Goal: Contribute content

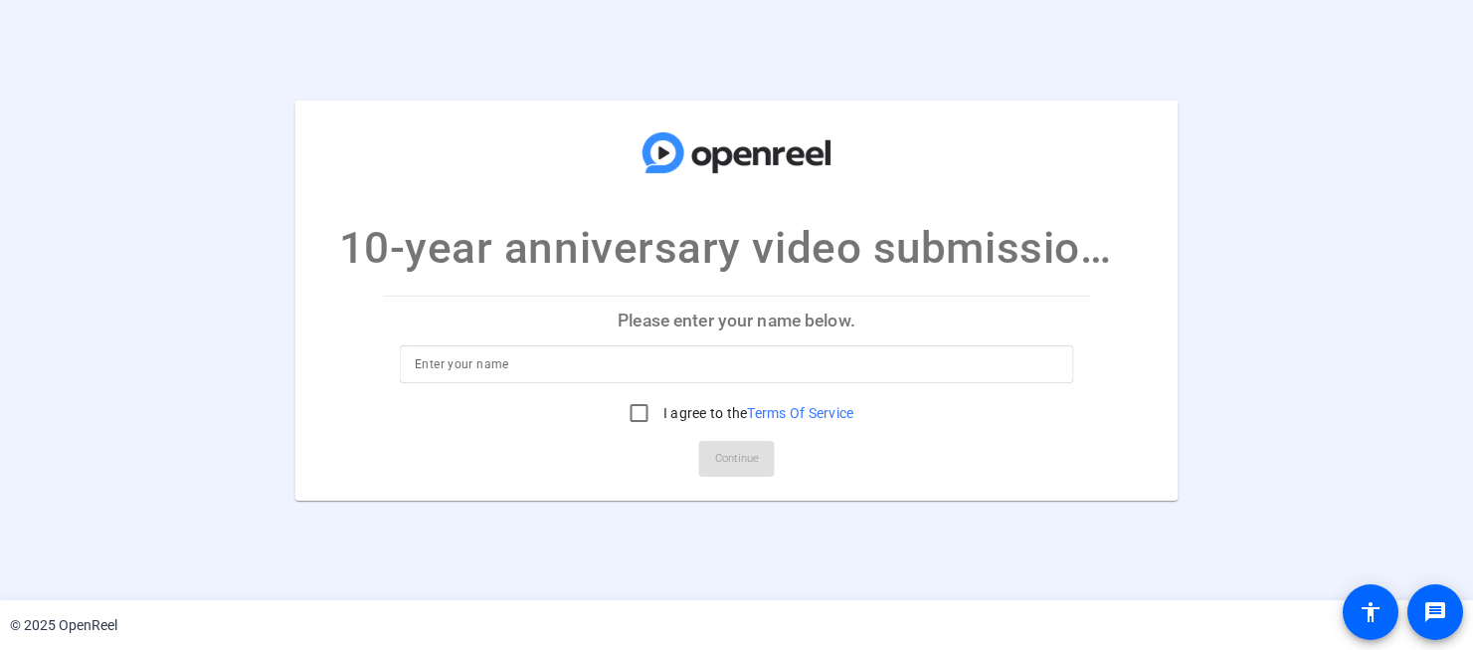
click at [852, 349] on div at bounding box center [737, 364] width 644 height 38
click at [866, 355] on input at bounding box center [737, 364] width 644 height 24
click at [875, 359] on input at bounding box center [737, 364] width 644 height 24
type input "[PERSON_NAME]"
click at [637, 413] on input "I agree to the Terms Of Service" at bounding box center [640, 413] width 40 height 40
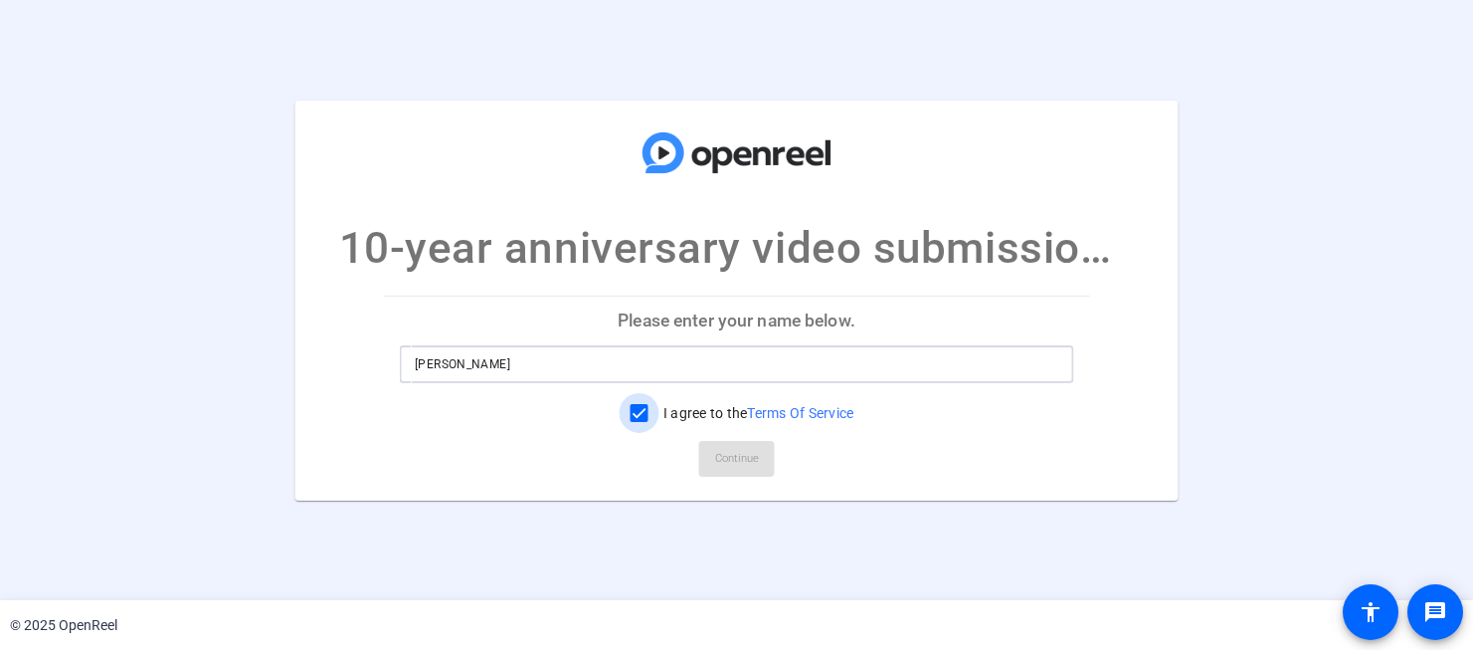
checkbox input "true"
click at [763, 469] on span at bounding box center [737, 459] width 76 height 48
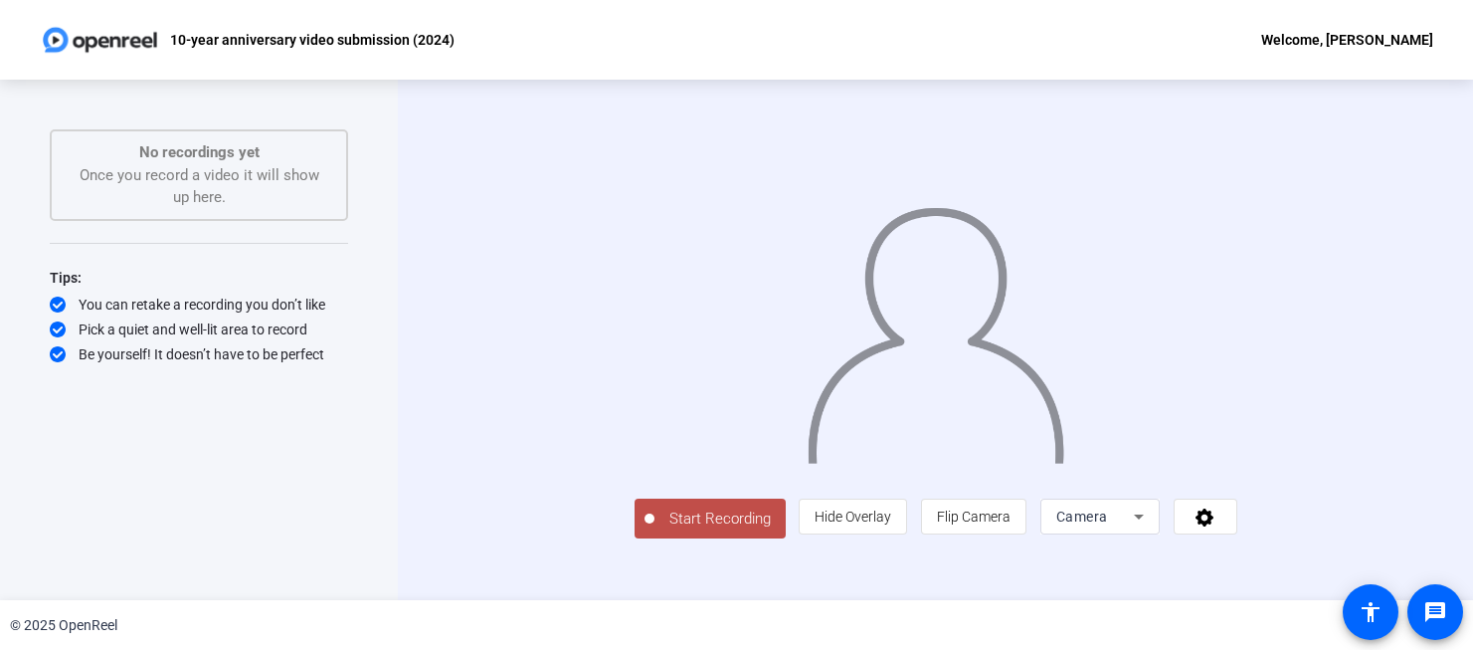
scroll to position [44, 0]
click at [655, 530] on span "Start Recording" at bounding box center [720, 518] width 131 height 23
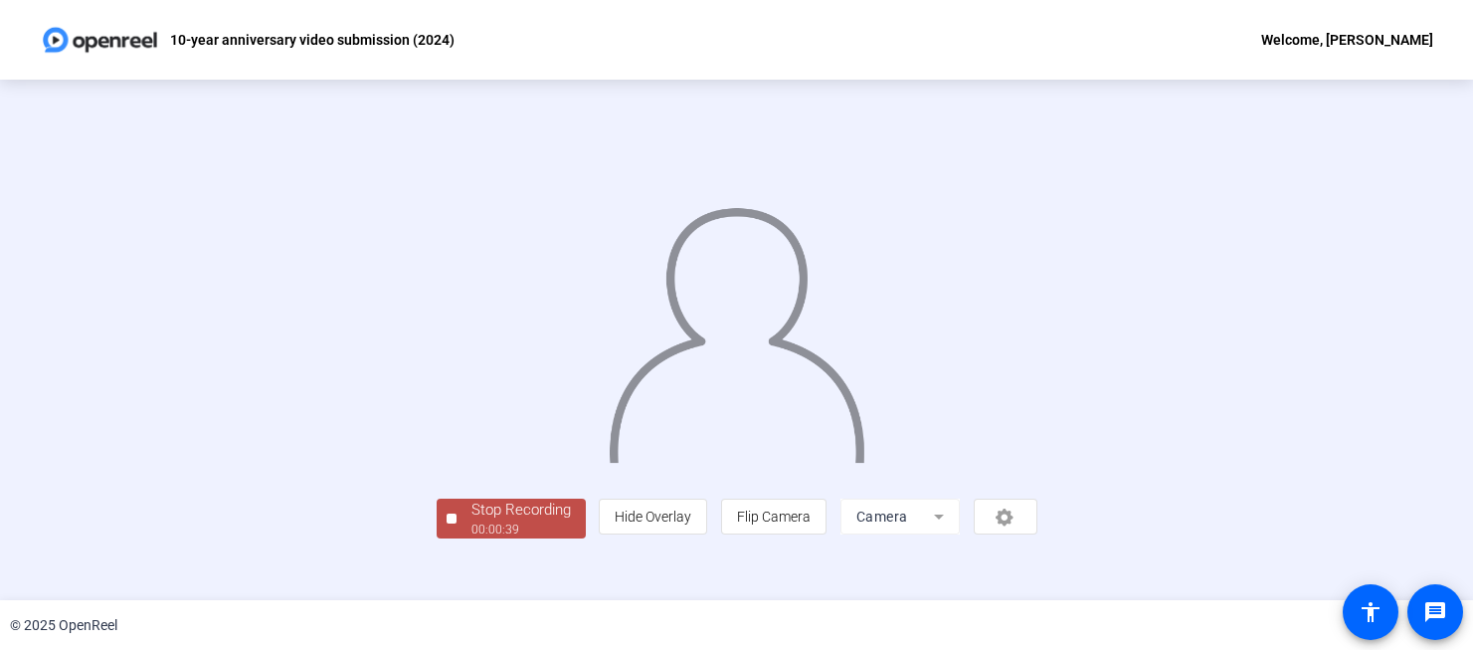
scroll to position [97, 0]
click at [471, 538] on div "00:00:40" at bounding box center [520, 529] width 99 height 18
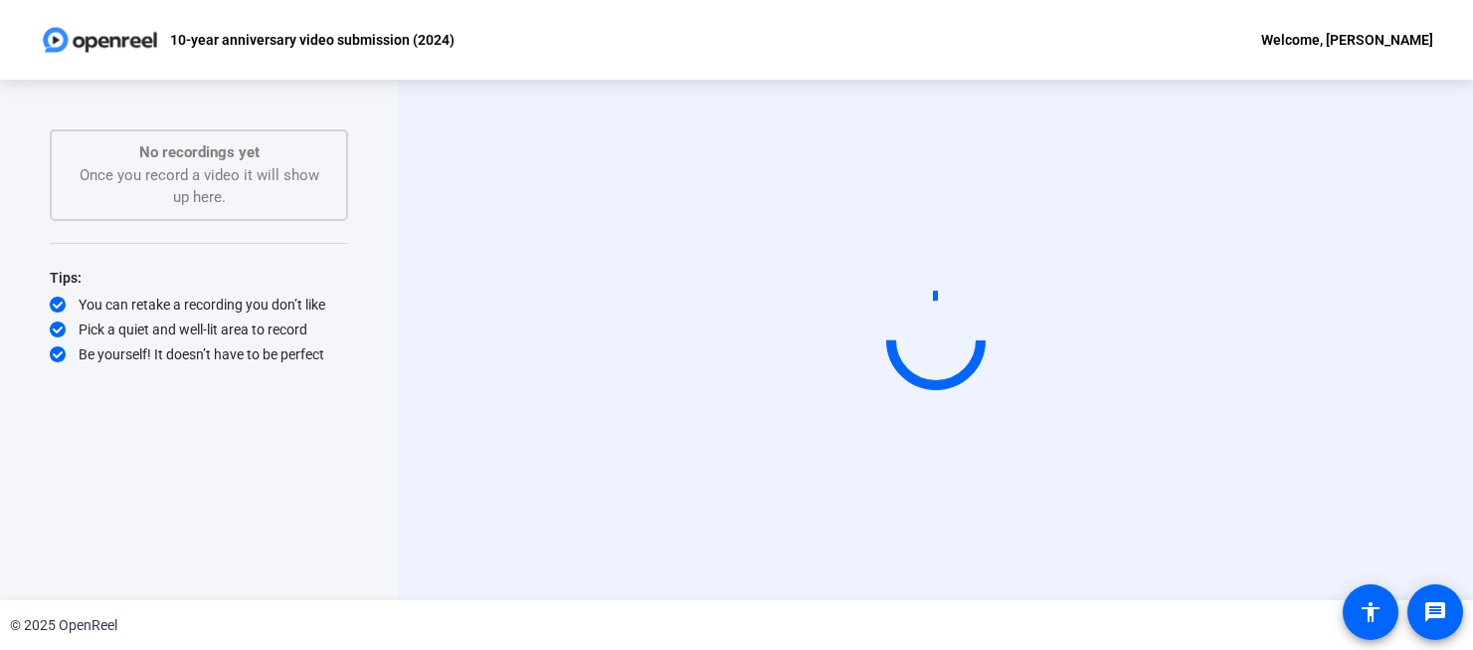
scroll to position [0, 0]
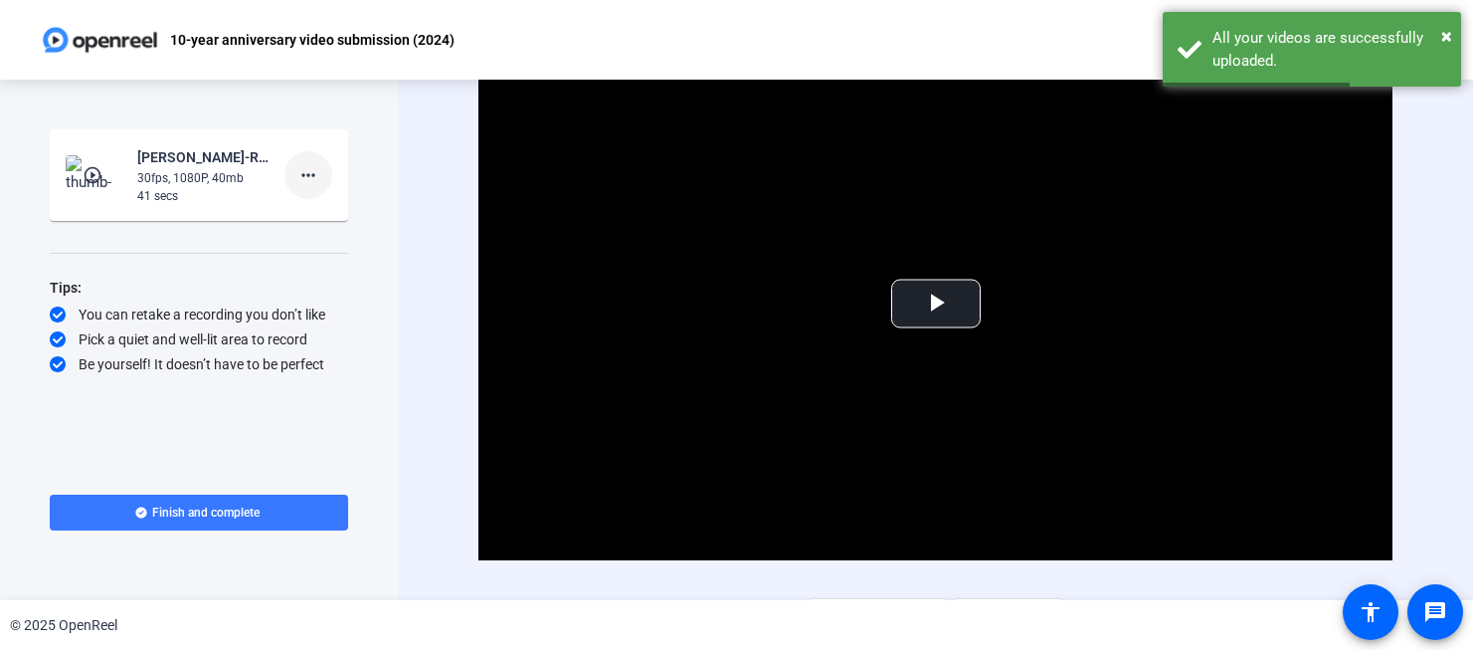
click at [310, 175] on mat-icon "more_horiz" at bounding box center [308, 175] width 24 height 24
click at [370, 224] on span "Delete clip" at bounding box center [340, 217] width 80 height 24
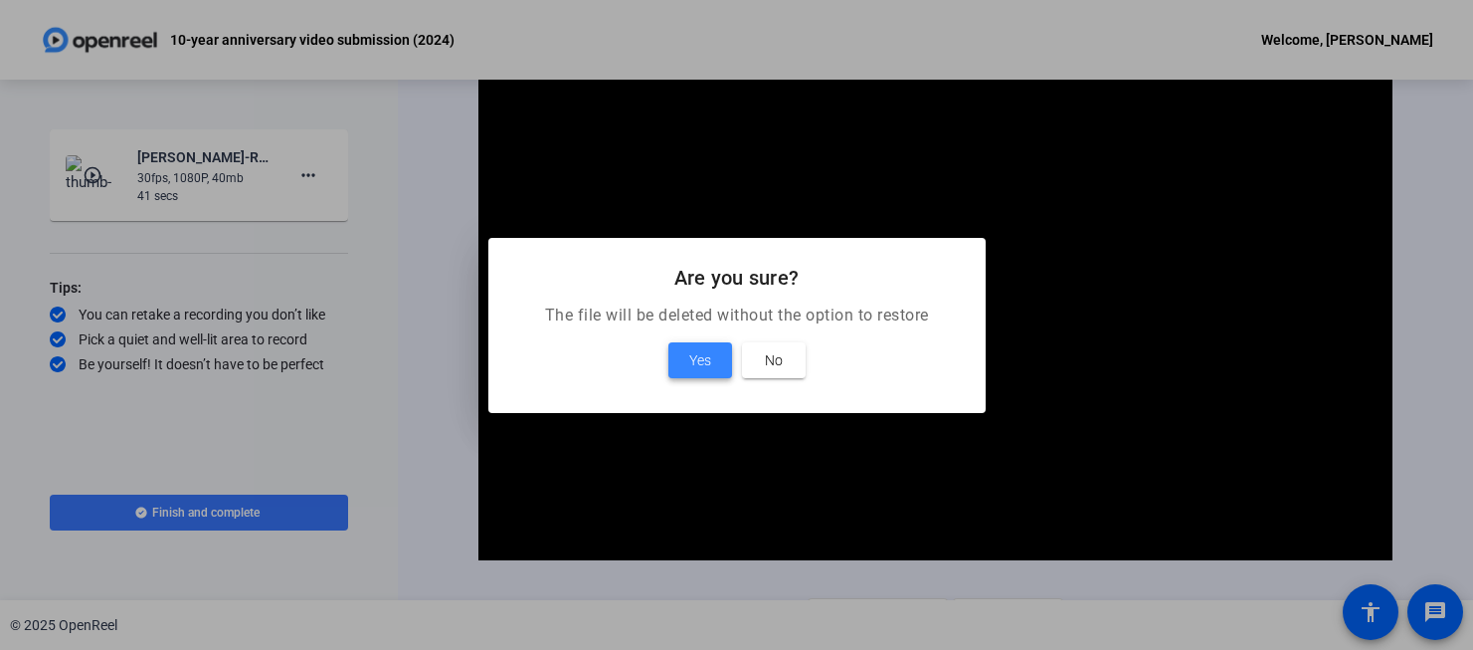
click at [704, 369] on span "Yes" at bounding box center [700, 360] width 22 height 24
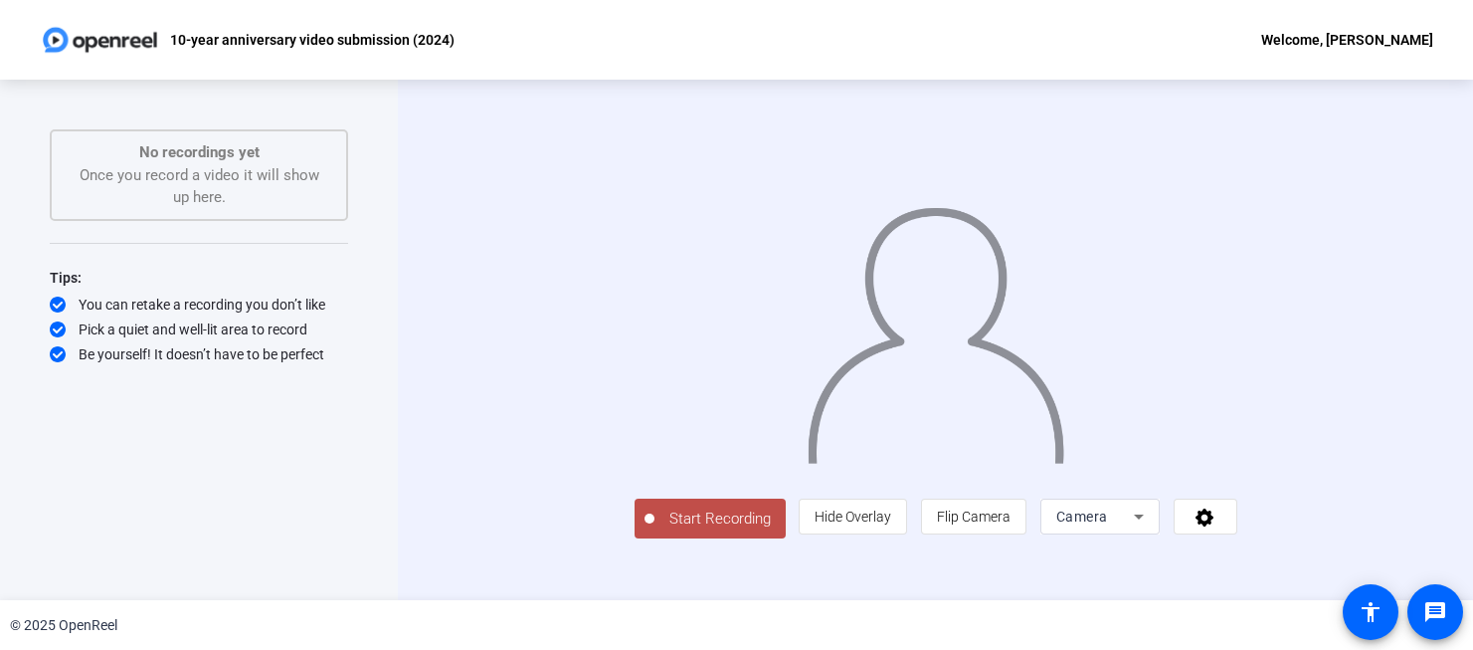
scroll to position [44, 0]
click at [655, 530] on span "Start Recording" at bounding box center [720, 518] width 131 height 23
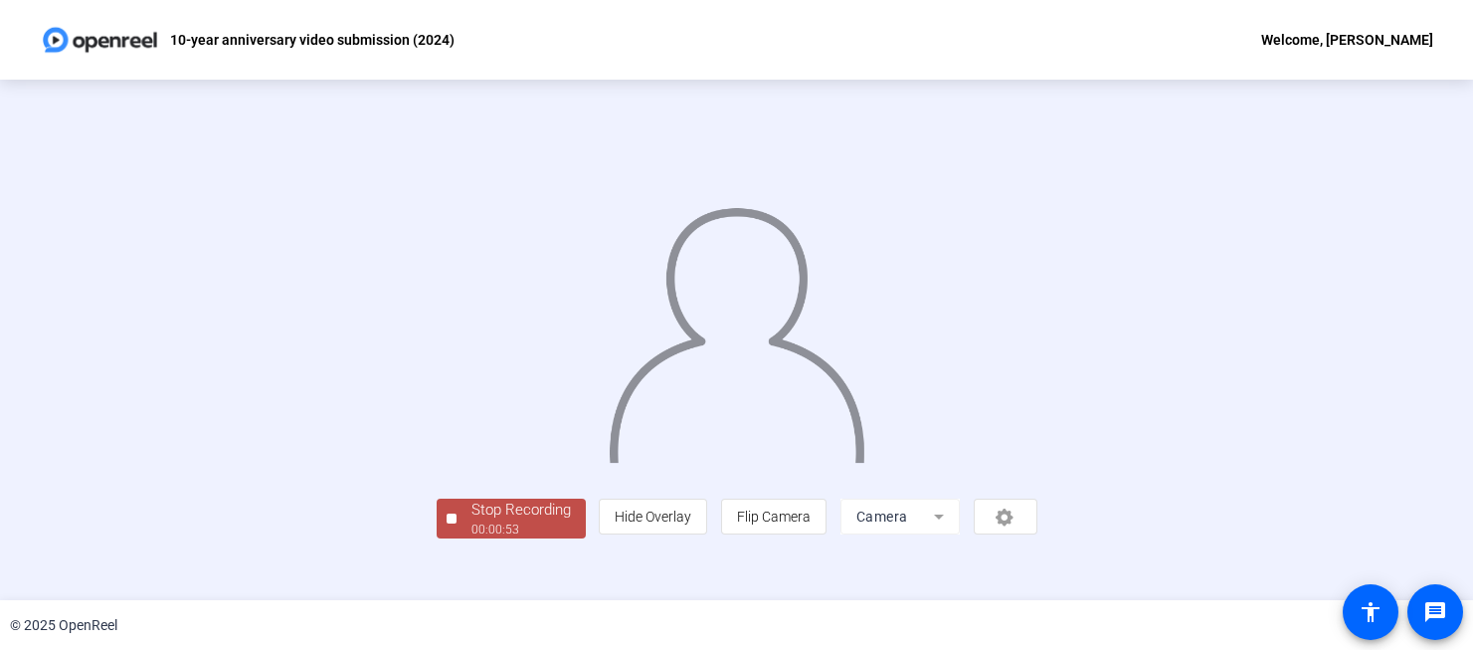
scroll to position [97, 0]
click at [471, 521] on div "Stop Recording" at bounding box center [520, 509] width 99 height 23
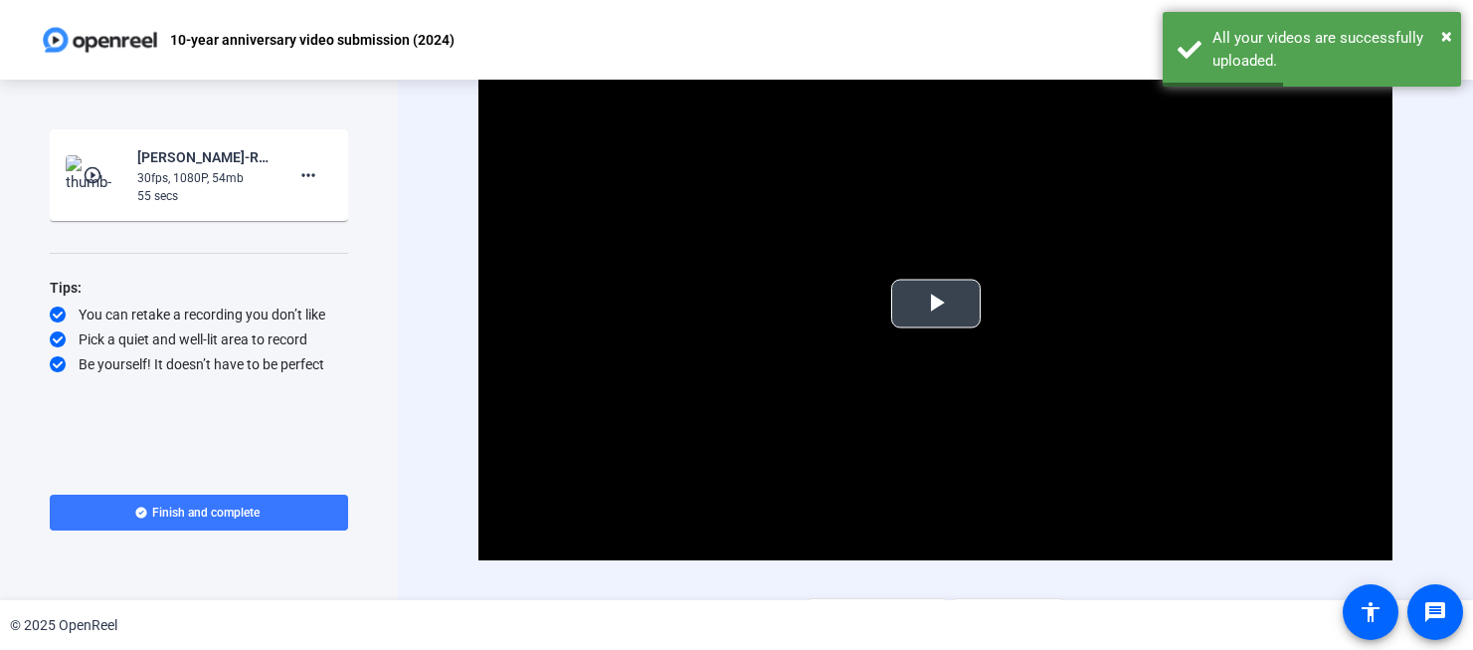
click at [936, 303] on span "Video Player" at bounding box center [936, 303] width 0 height 0
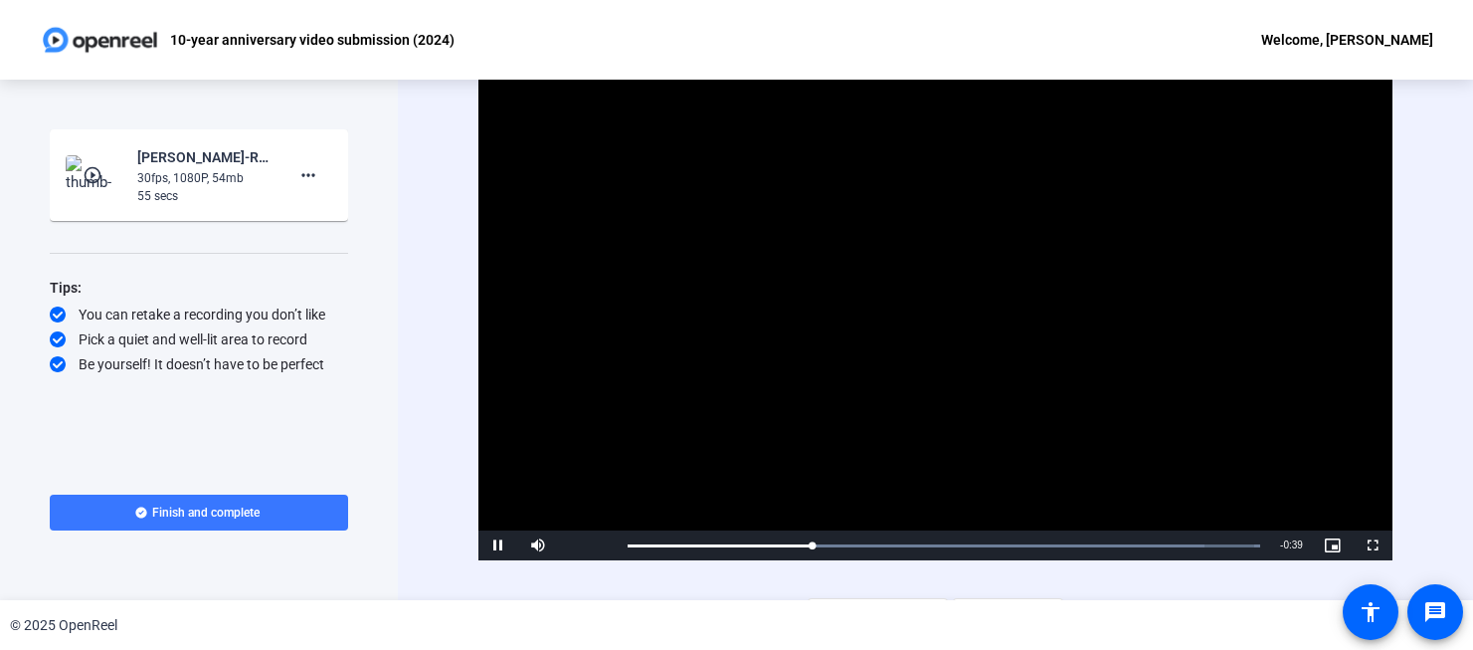
scroll to position [39, 0]
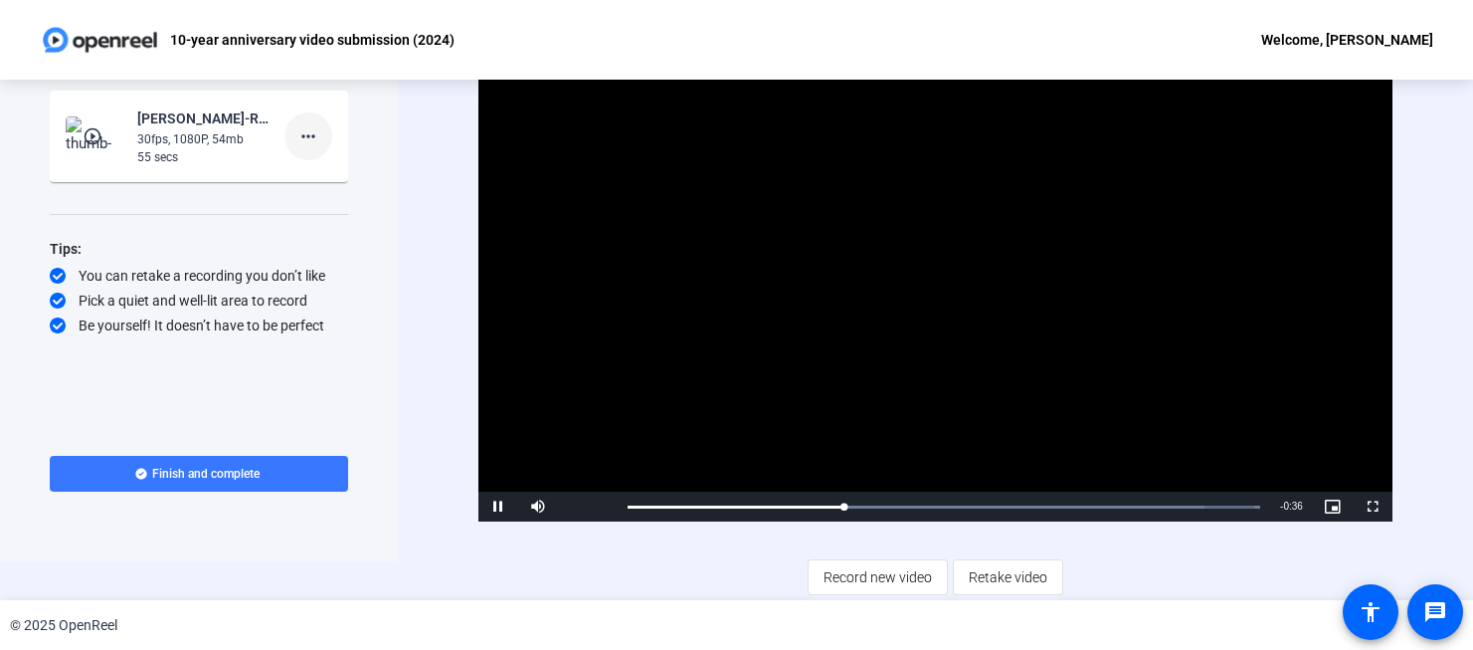
click at [316, 126] on mat-icon "more_horiz" at bounding box center [308, 136] width 24 height 24
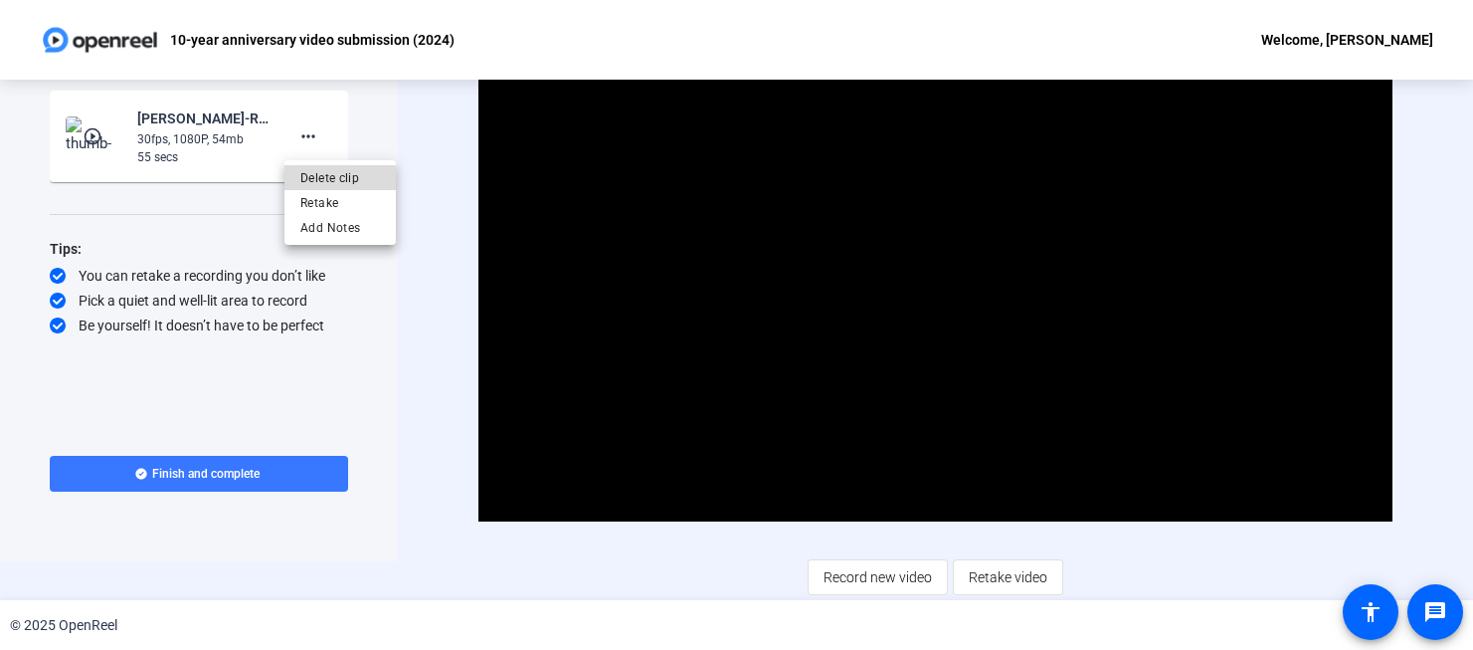
click at [362, 181] on span "Delete clip" at bounding box center [340, 177] width 80 height 24
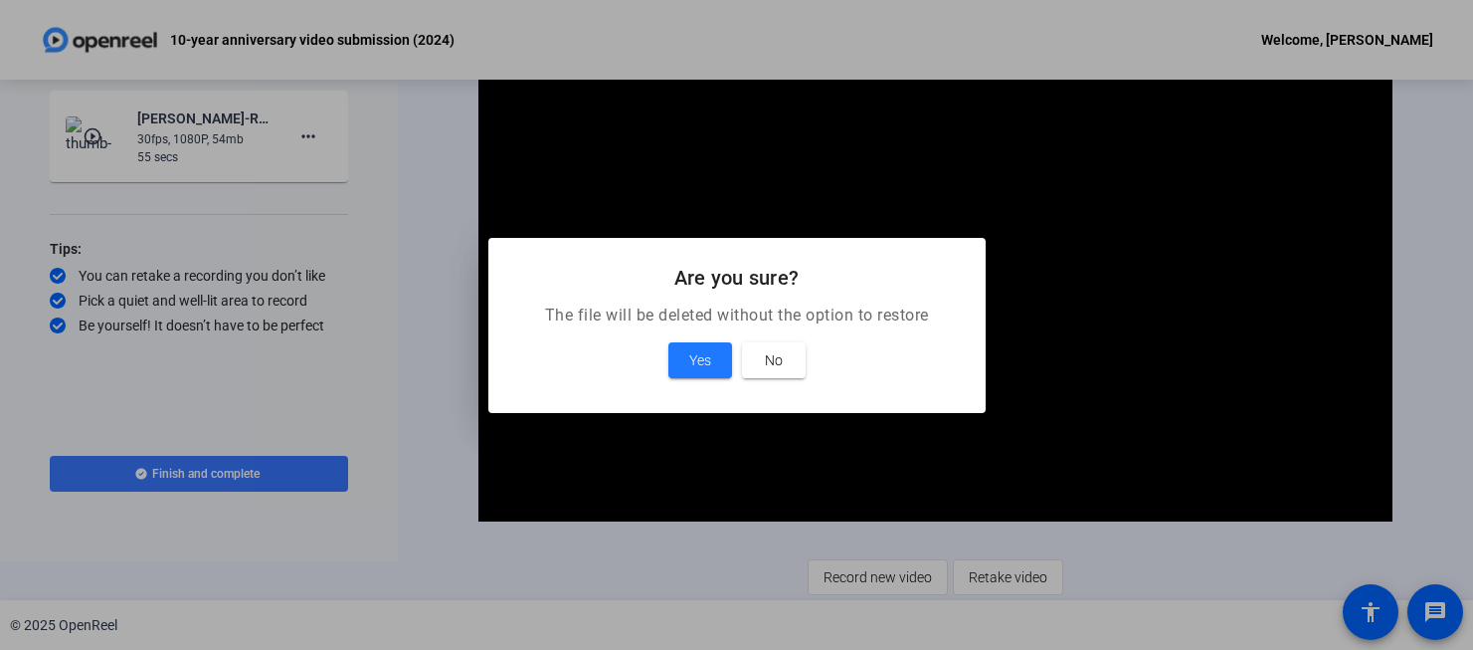
click at [695, 361] on span "Yes" at bounding box center [700, 360] width 22 height 24
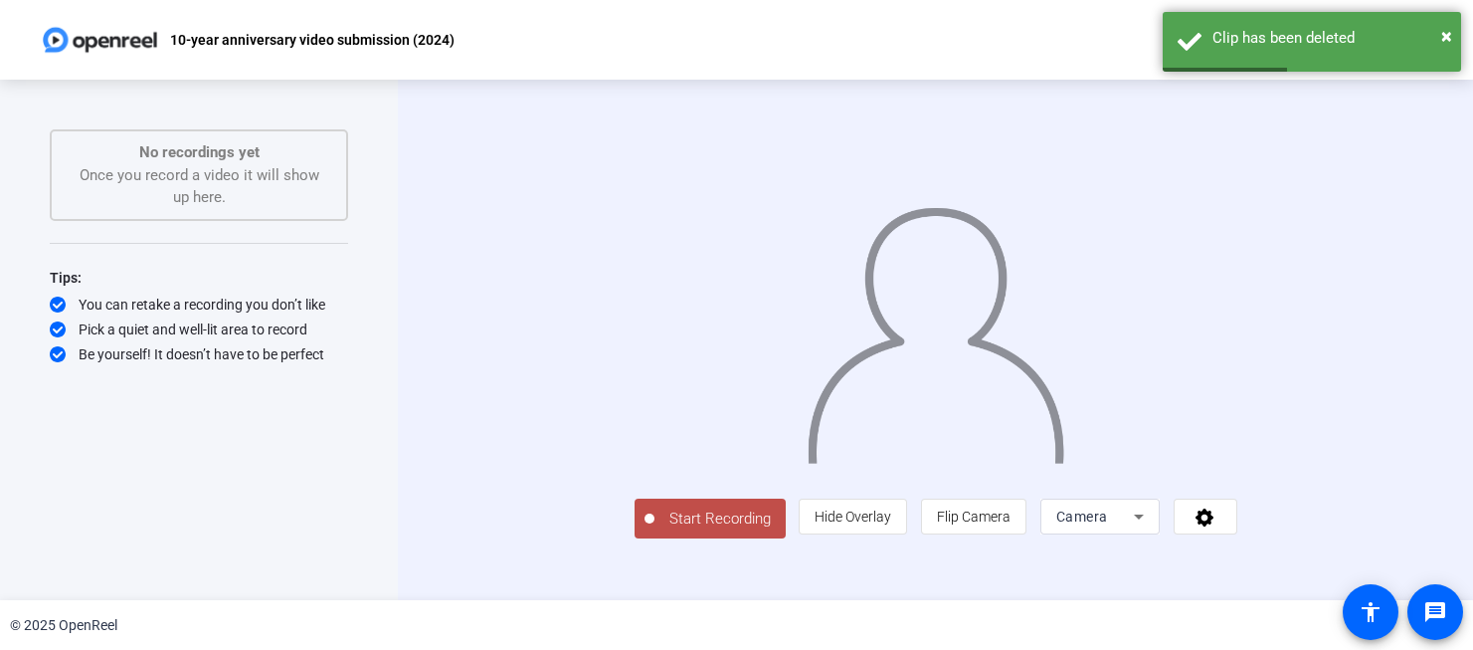
scroll to position [44, 0]
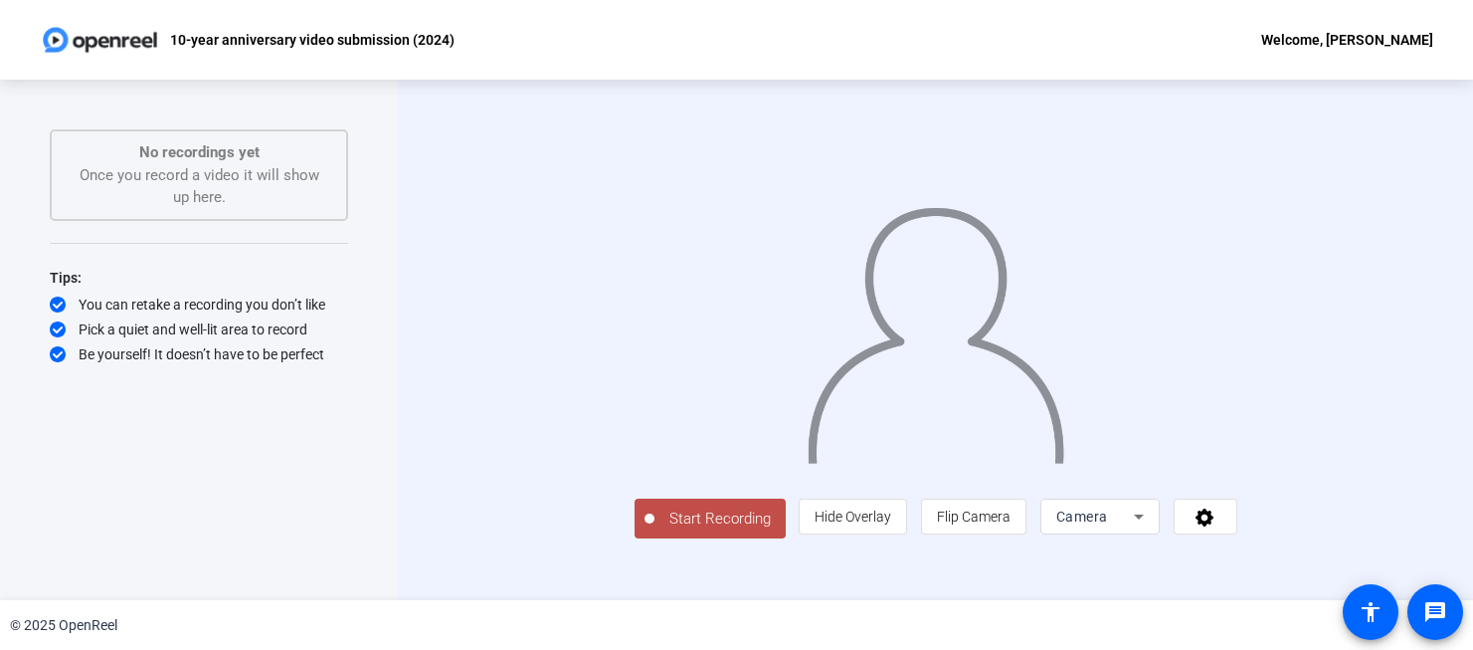
click at [655, 530] on span "Start Recording" at bounding box center [720, 518] width 131 height 23
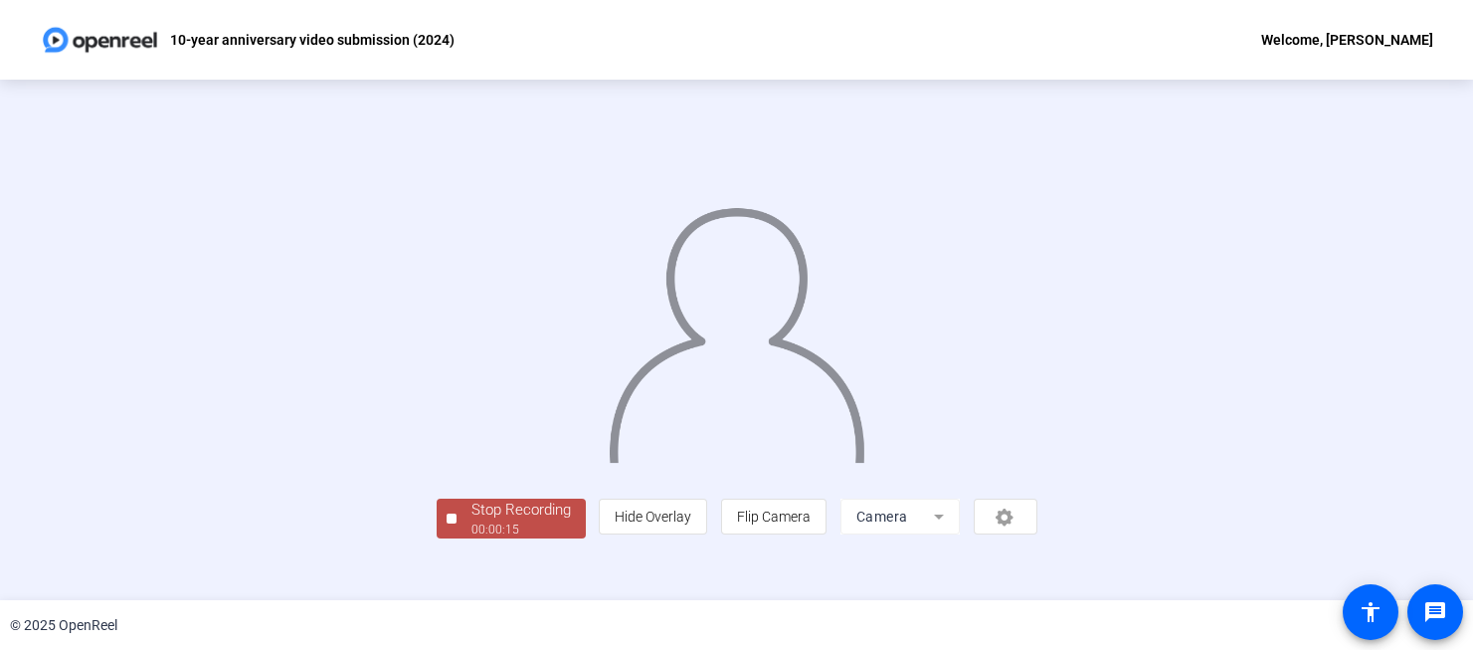
scroll to position [97, 0]
click at [471, 521] on div "Stop Recording" at bounding box center [520, 509] width 99 height 23
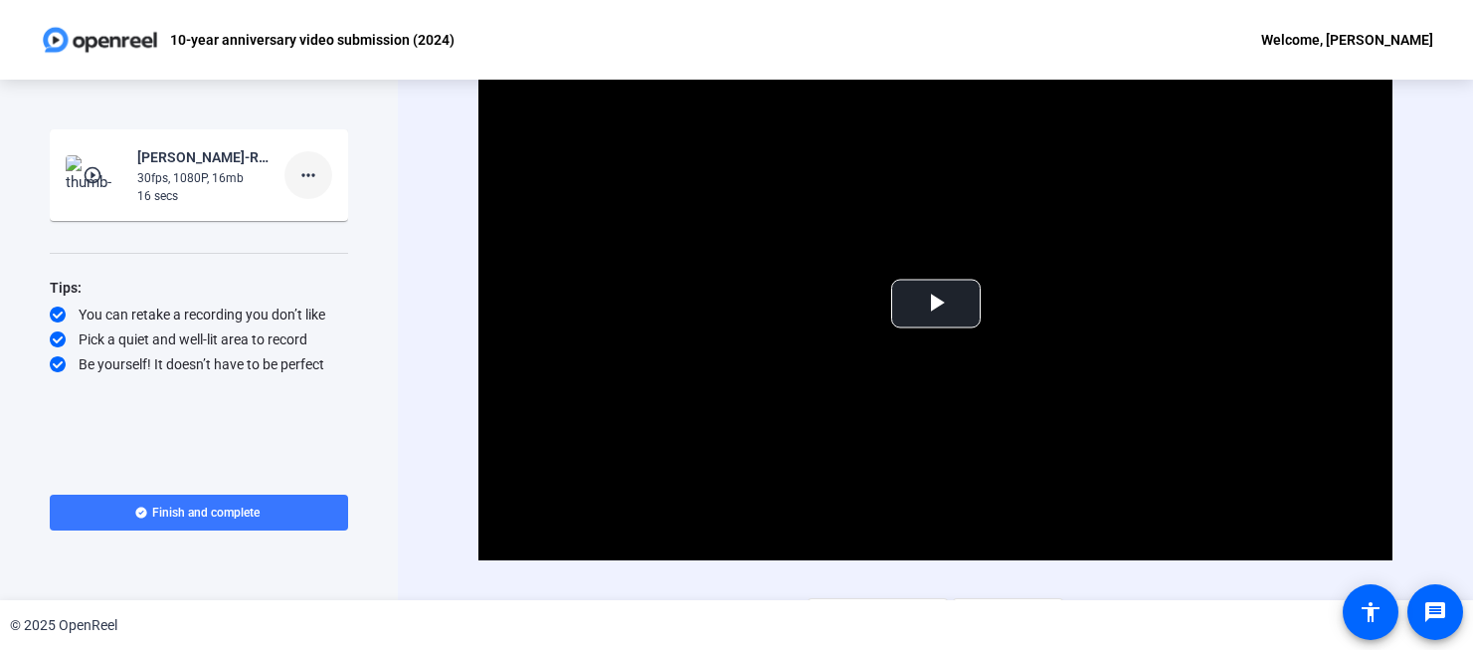
click at [321, 178] on button "more_horiz" at bounding box center [308, 175] width 48 height 48
click at [347, 212] on span "Delete clip" at bounding box center [340, 217] width 80 height 24
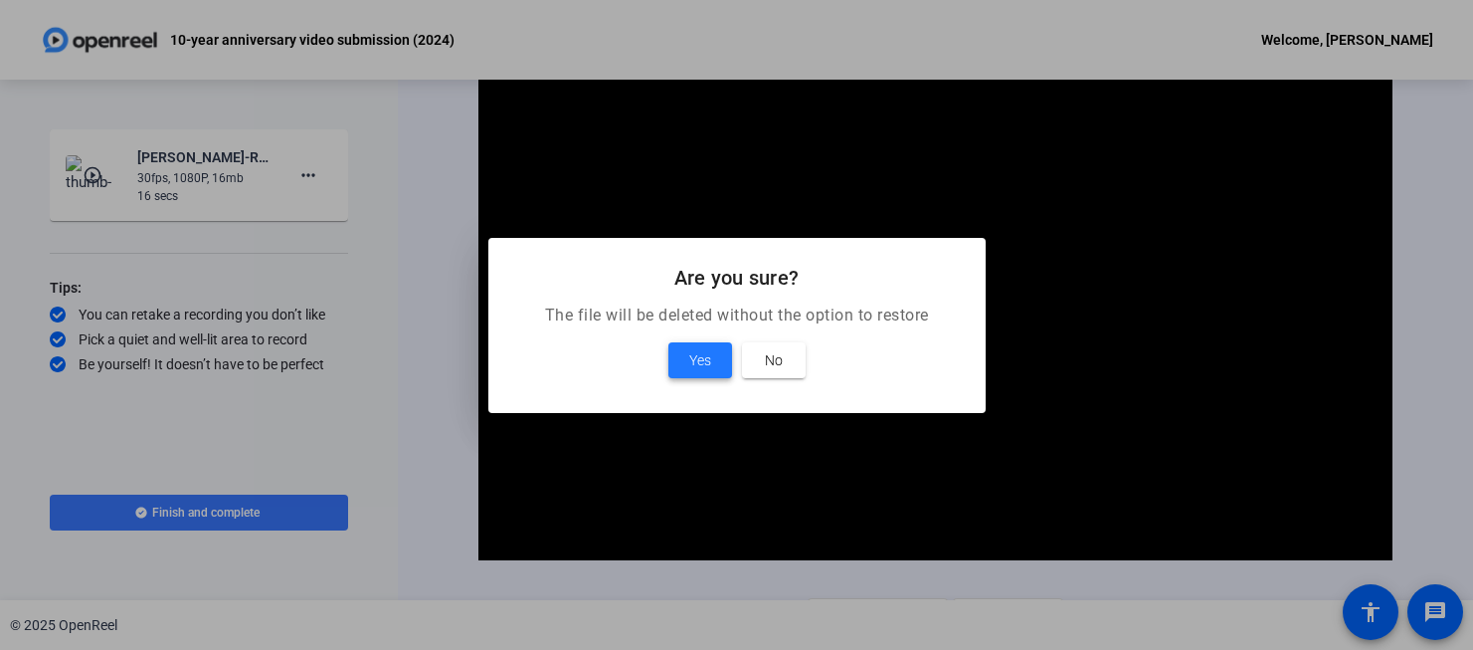
click at [695, 352] on span "Yes" at bounding box center [700, 360] width 22 height 24
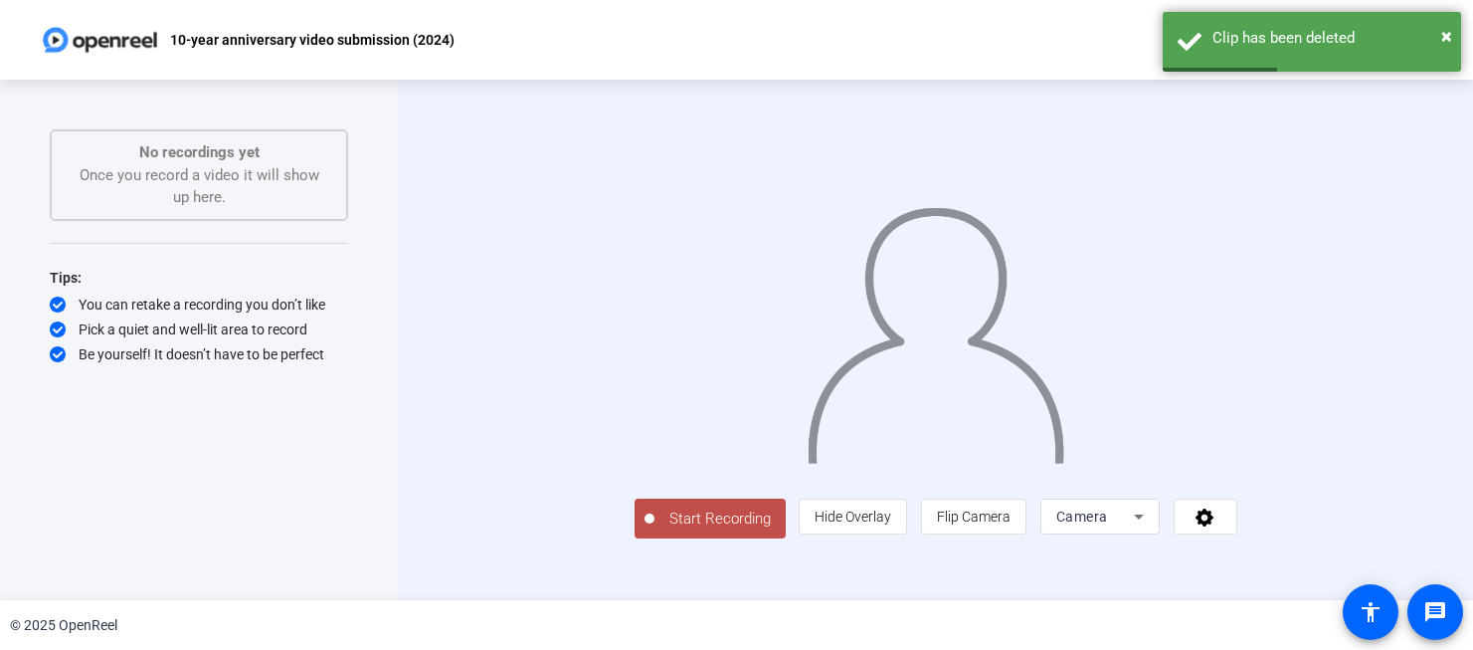
scroll to position [26, 0]
click at [655, 530] on span "Start Recording" at bounding box center [720, 518] width 131 height 23
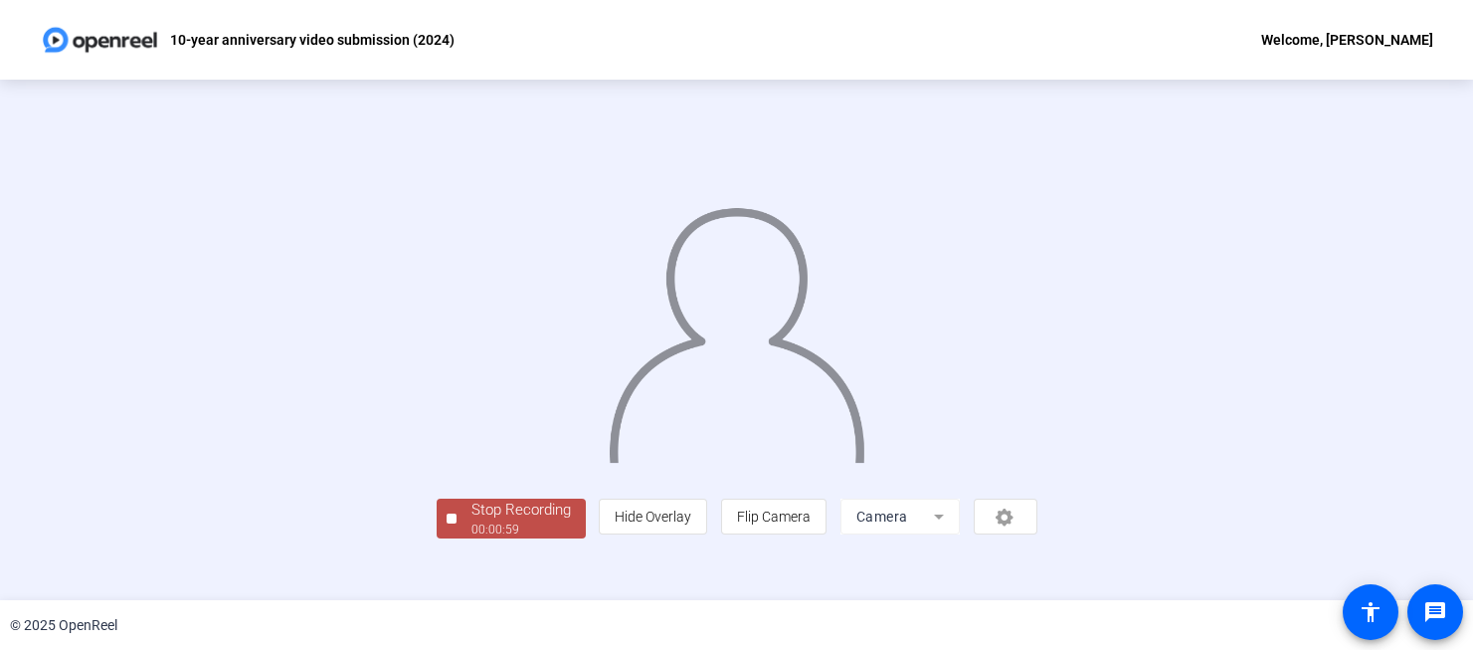
scroll to position [65, 0]
click at [471, 521] on div "Stop Recording" at bounding box center [520, 509] width 99 height 23
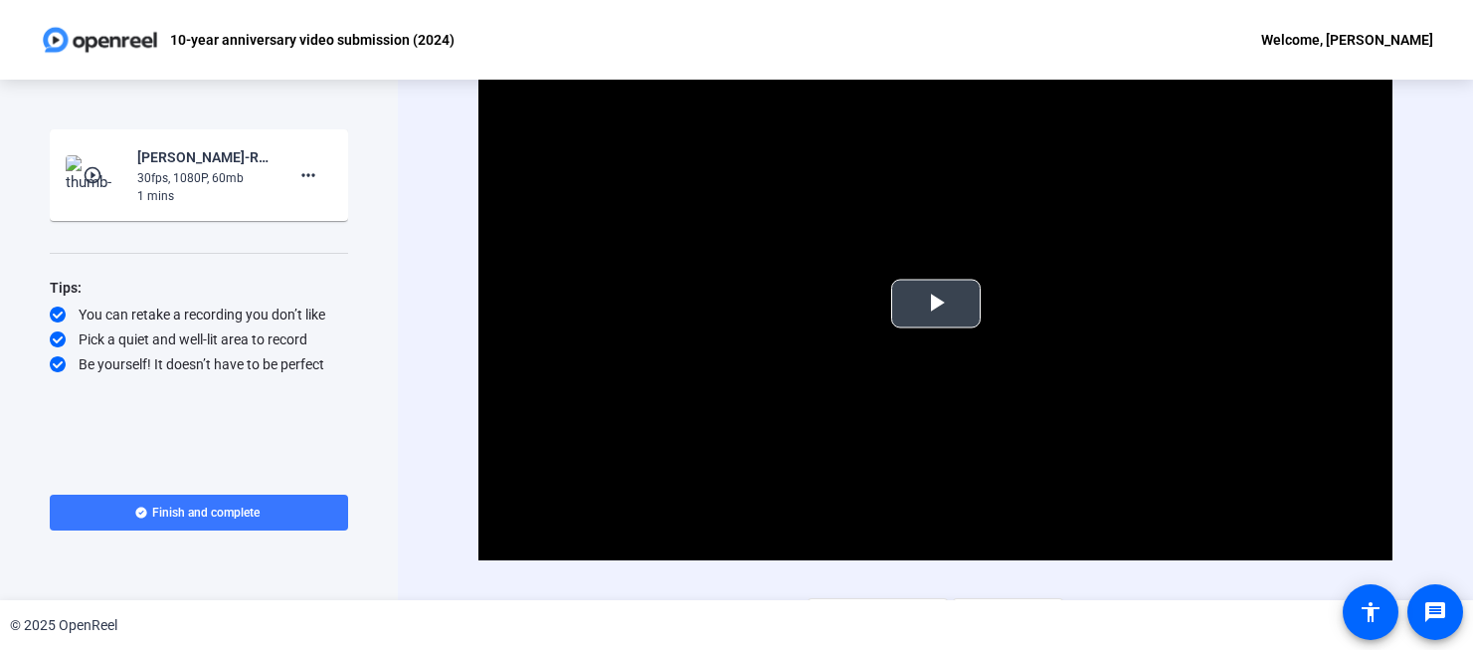
click at [936, 303] on span "Video Player" at bounding box center [936, 303] width 0 height 0
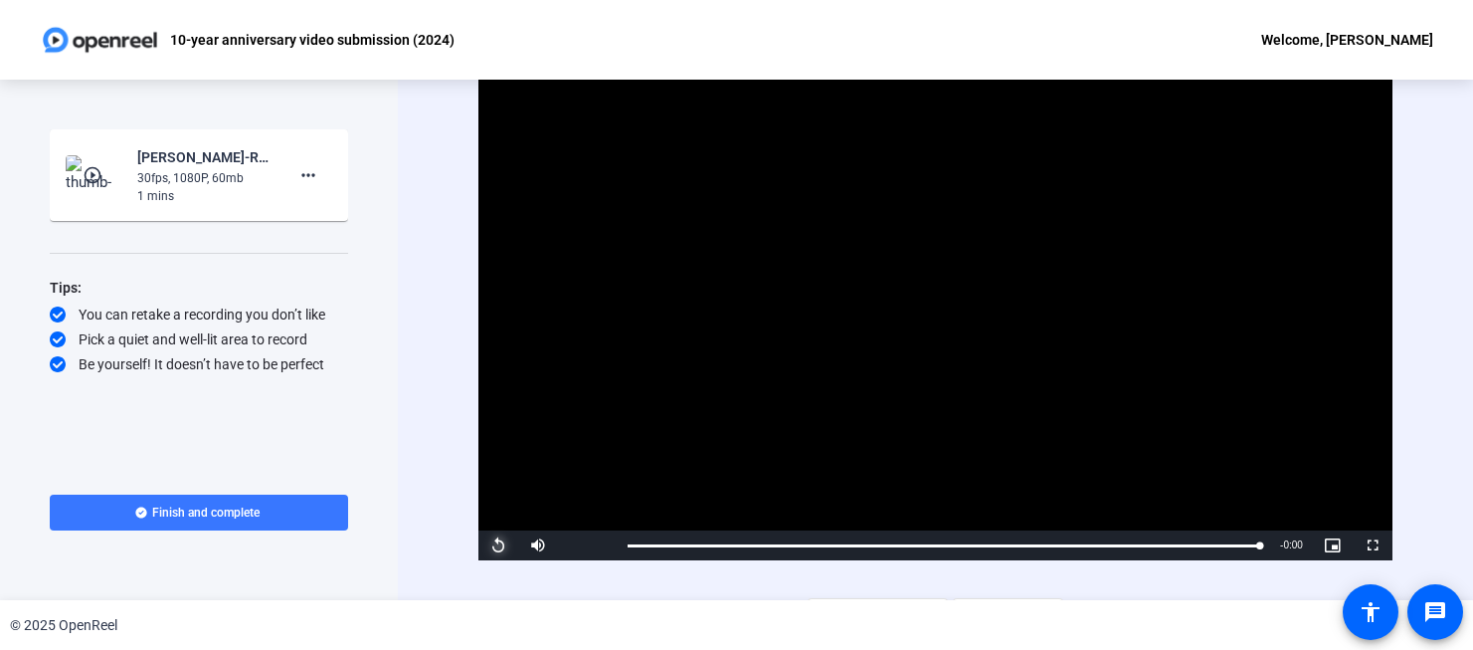
drag, startPoint x: 490, startPoint y: 542, endPoint x: 522, endPoint y: 544, distance: 31.9
click at [491, 545] on span "Video Player" at bounding box center [498, 545] width 40 height 0
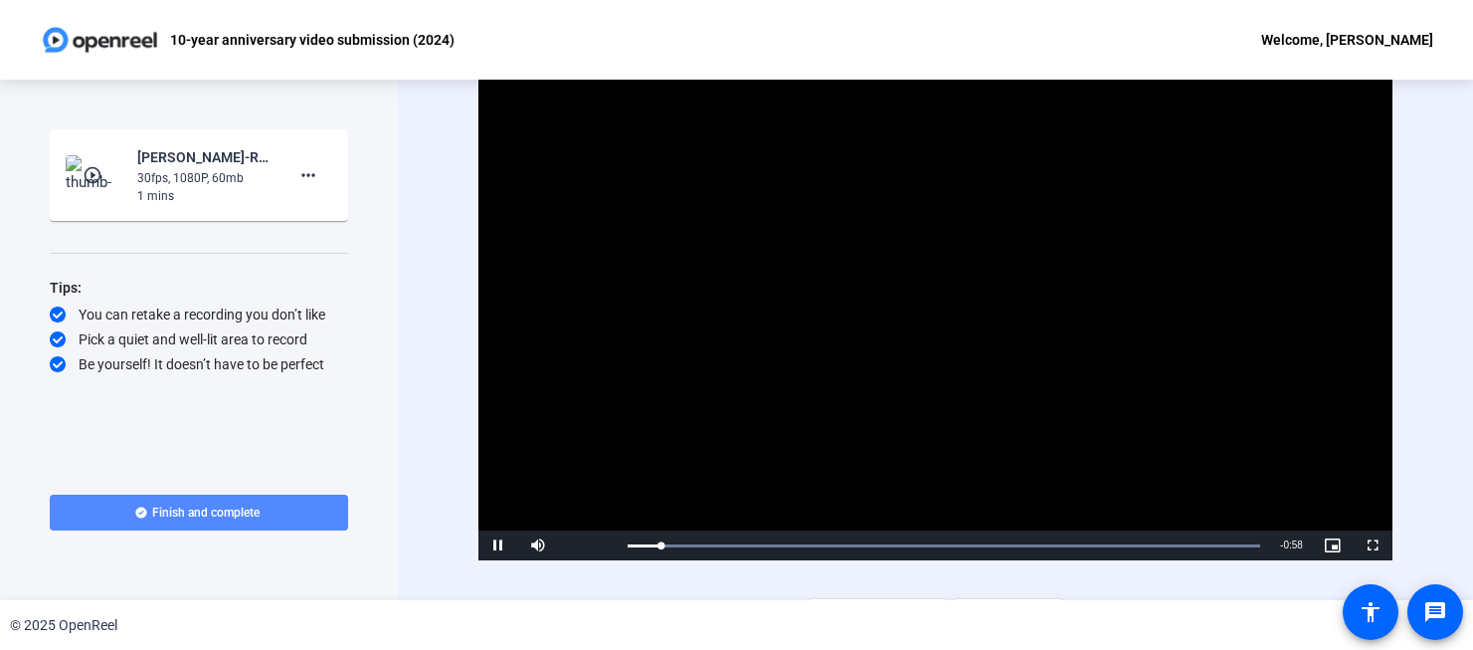
click at [302, 499] on span at bounding box center [199, 512] width 298 height 48
